Goal: Find specific page/section: Find specific page/section

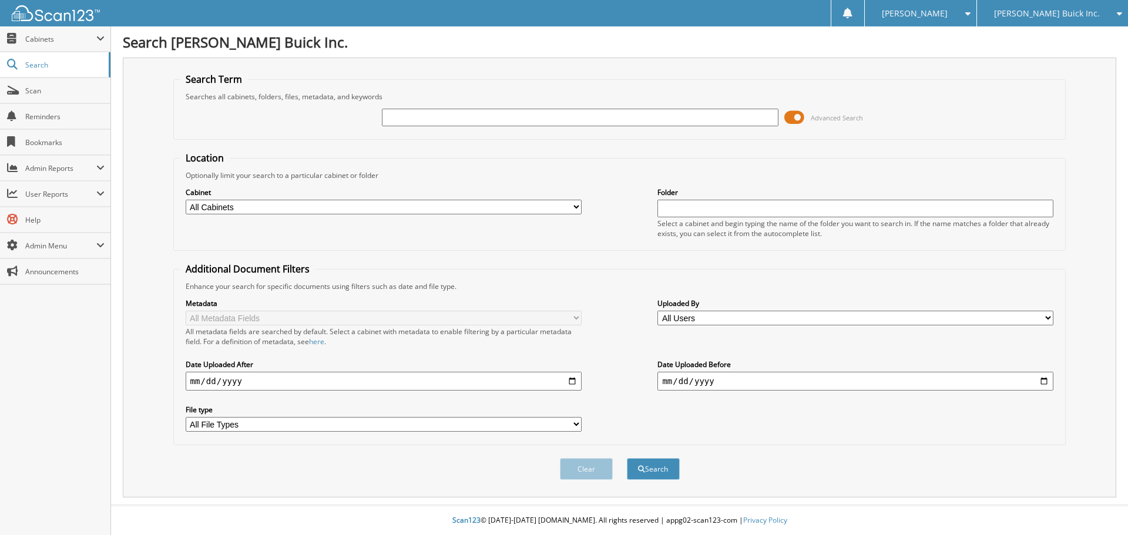
click at [1052, 15] on span "[PERSON_NAME] Buick Inc." at bounding box center [1047, 13] width 106 height 7
click at [1053, 35] on link "[PERSON_NAME] Chrysler Inc." at bounding box center [1052, 36] width 151 height 21
type input "178093"
click at [627, 458] on button "Search" at bounding box center [653, 469] width 53 height 22
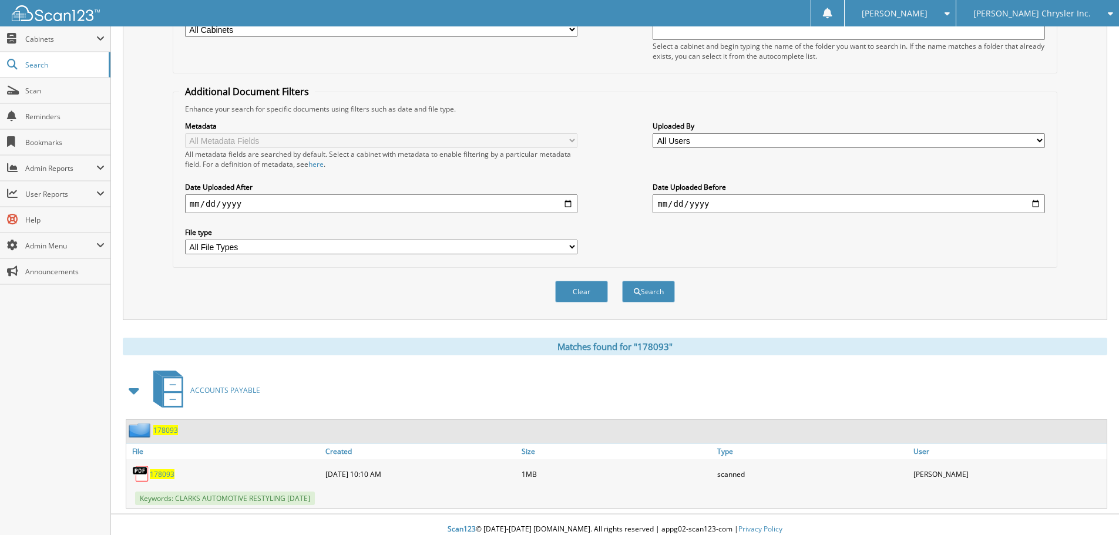
scroll to position [187, 0]
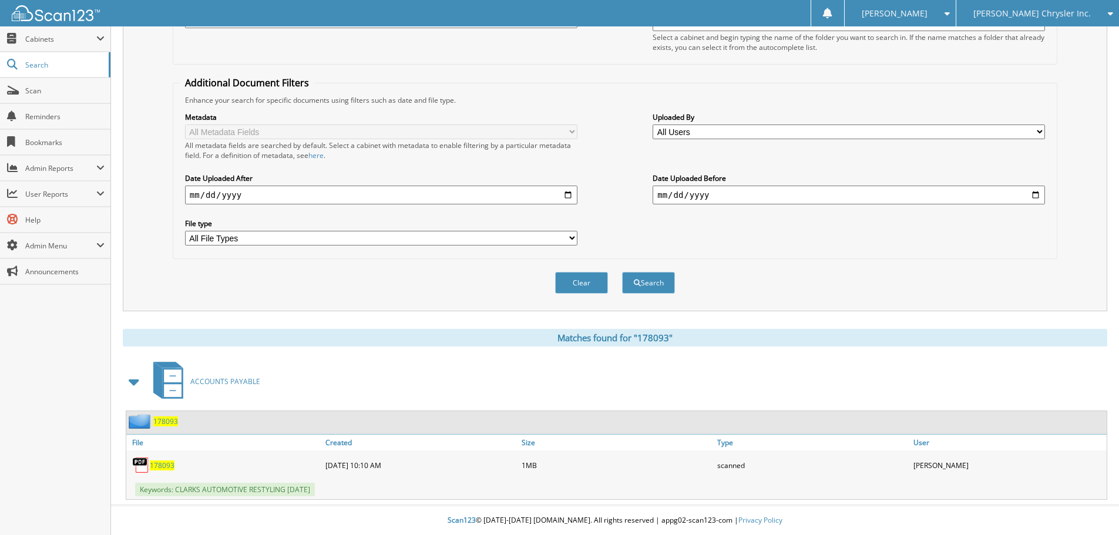
click at [170, 467] on span "178093" at bounding box center [162, 466] width 25 height 10
